Goal: Use online tool/utility: Utilize a website feature to perform a specific function

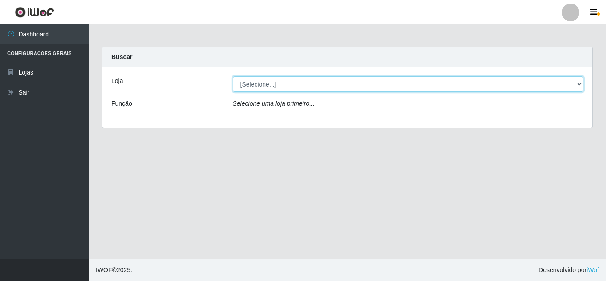
click at [442, 90] on select "[Selecione...] Queiroz Atacadão - [GEOGRAPHIC_DATA]" at bounding box center [408, 84] width 351 height 16
select select "225"
click at [233, 76] on select "[Selecione...] Queiroz Atacadão - [GEOGRAPHIC_DATA]" at bounding box center [408, 84] width 351 height 16
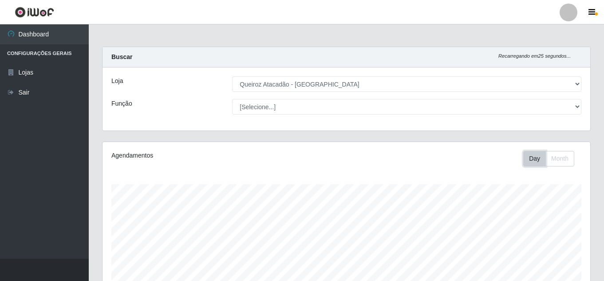
click at [531, 155] on button "Day" at bounding box center [534, 159] width 23 height 16
click at [533, 159] on button "Day" at bounding box center [534, 159] width 23 height 16
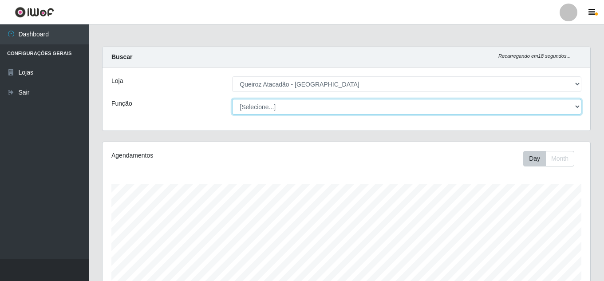
click at [444, 112] on select "[Selecione...] Embalador Embalador + Embalador ++ Operador de Caixa Operador de…" at bounding box center [406, 107] width 349 height 16
click at [232, 99] on select "[Selecione...] Embalador Embalador + Embalador ++ Operador de Caixa Operador de…" at bounding box center [406, 107] width 349 height 16
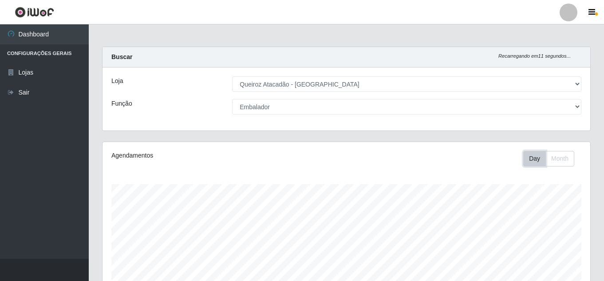
click at [536, 161] on button "Day" at bounding box center [534, 159] width 23 height 16
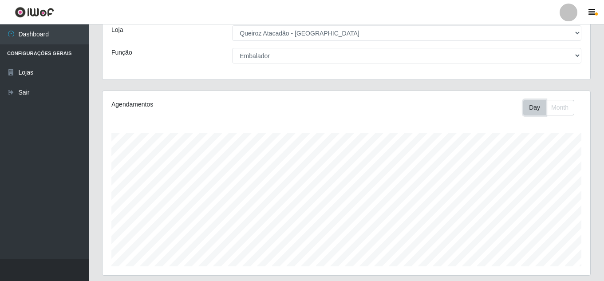
scroll to position [40, 0]
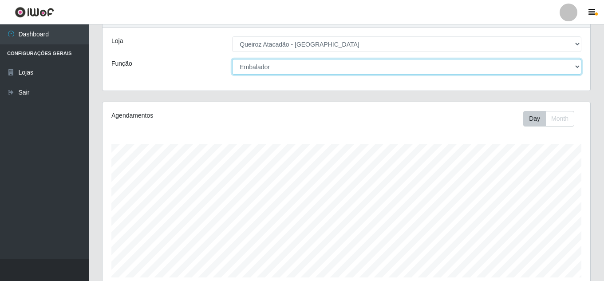
click at [323, 63] on select "[Selecione...] Embalador Embalador + Embalador ++ Operador de Caixa Operador de…" at bounding box center [406, 67] width 349 height 16
click at [290, 65] on select "[Selecione...] Embalador Embalador + Embalador ++ Operador de Caixa Operador de…" at bounding box center [406, 67] width 349 height 16
select select "[Selecione...]"
click at [232, 59] on select "[Selecione...] Embalador Embalador + Embalador ++ Operador de Caixa Operador de…" at bounding box center [406, 67] width 349 height 16
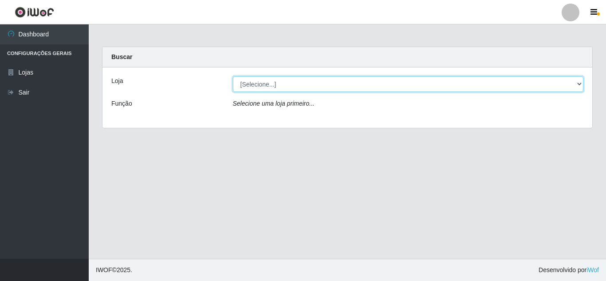
click at [341, 83] on select "[Selecione...] Queiroz Atacadão - [GEOGRAPHIC_DATA]" at bounding box center [408, 84] width 351 height 16
select select "225"
click at [233, 76] on select "[Selecione...] Queiroz Atacadão - [GEOGRAPHIC_DATA]" at bounding box center [408, 84] width 351 height 16
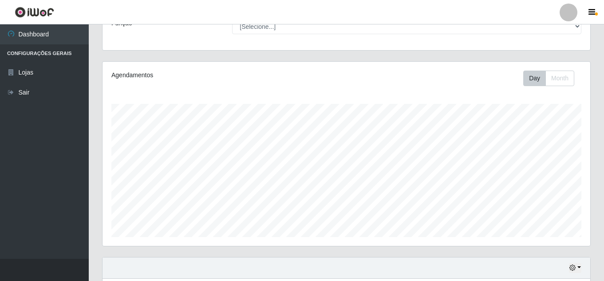
scroll to position [150, 0]
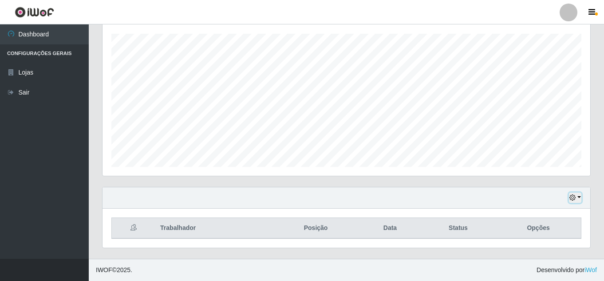
click at [570, 199] on icon "button" at bounding box center [573, 197] width 6 height 6
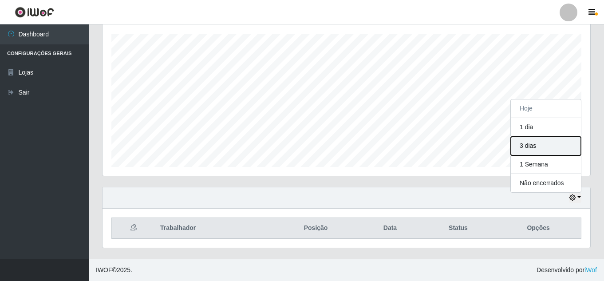
click at [534, 145] on button "3 dias" at bounding box center [546, 146] width 70 height 19
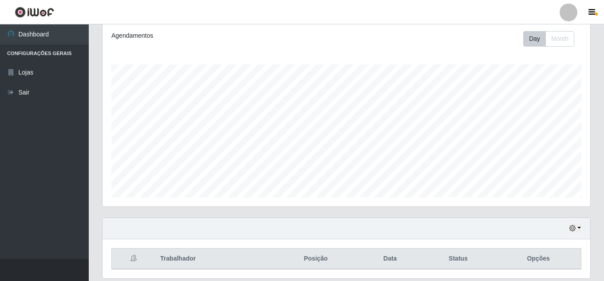
scroll to position [150, 0]
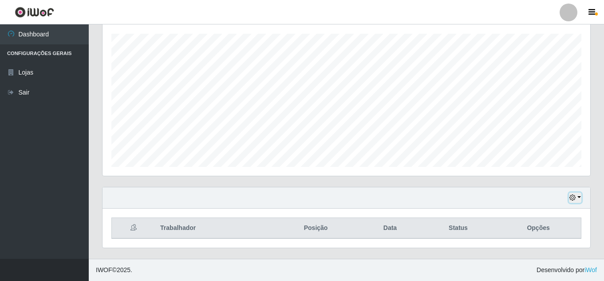
click at [570, 200] on icon "button" at bounding box center [573, 197] width 6 height 6
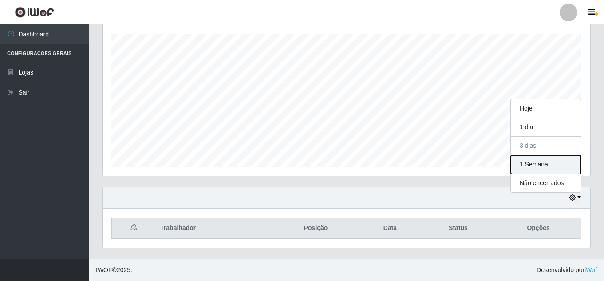
click at [539, 163] on button "1 Semana" at bounding box center [546, 164] width 70 height 19
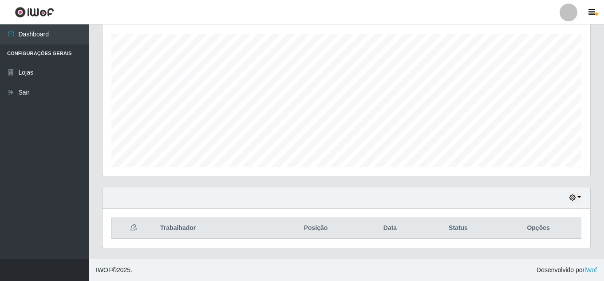
scroll to position [6, 0]
